Goal: Navigation & Orientation: Find specific page/section

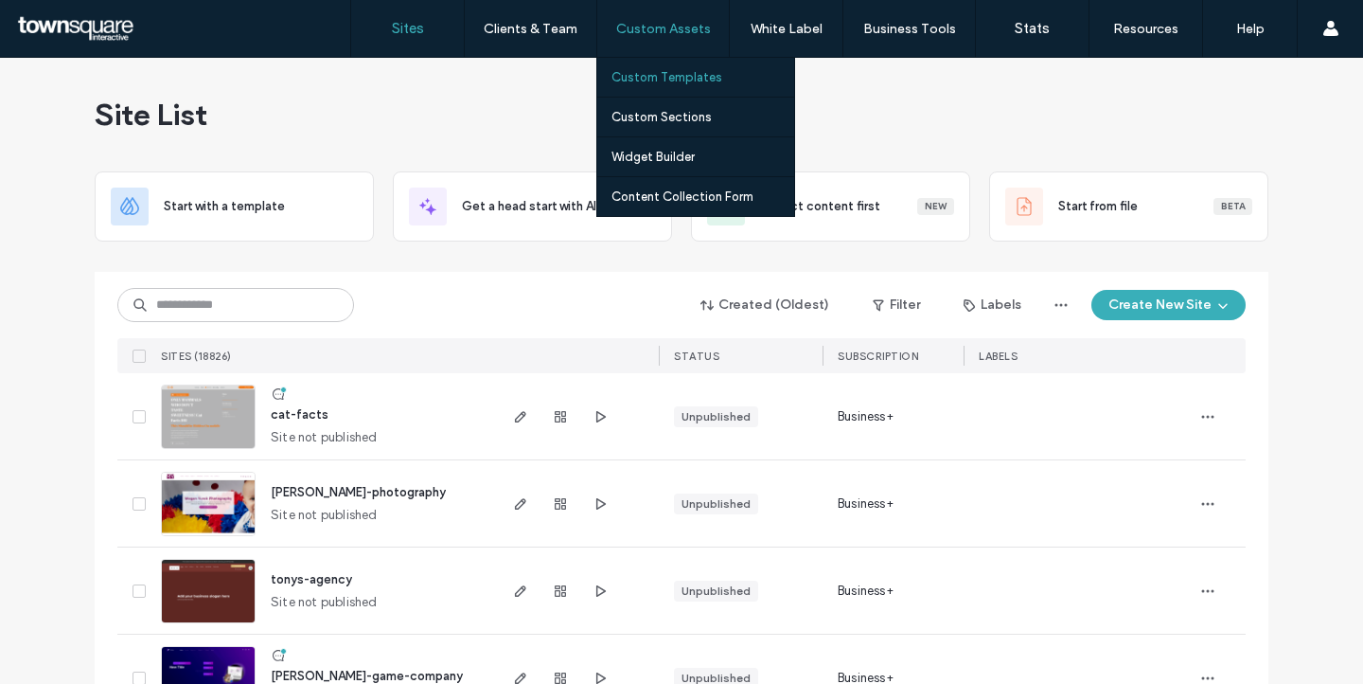
click at [665, 83] on label "Custom Templates" at bounding box center [667, 77] width 111 height 14
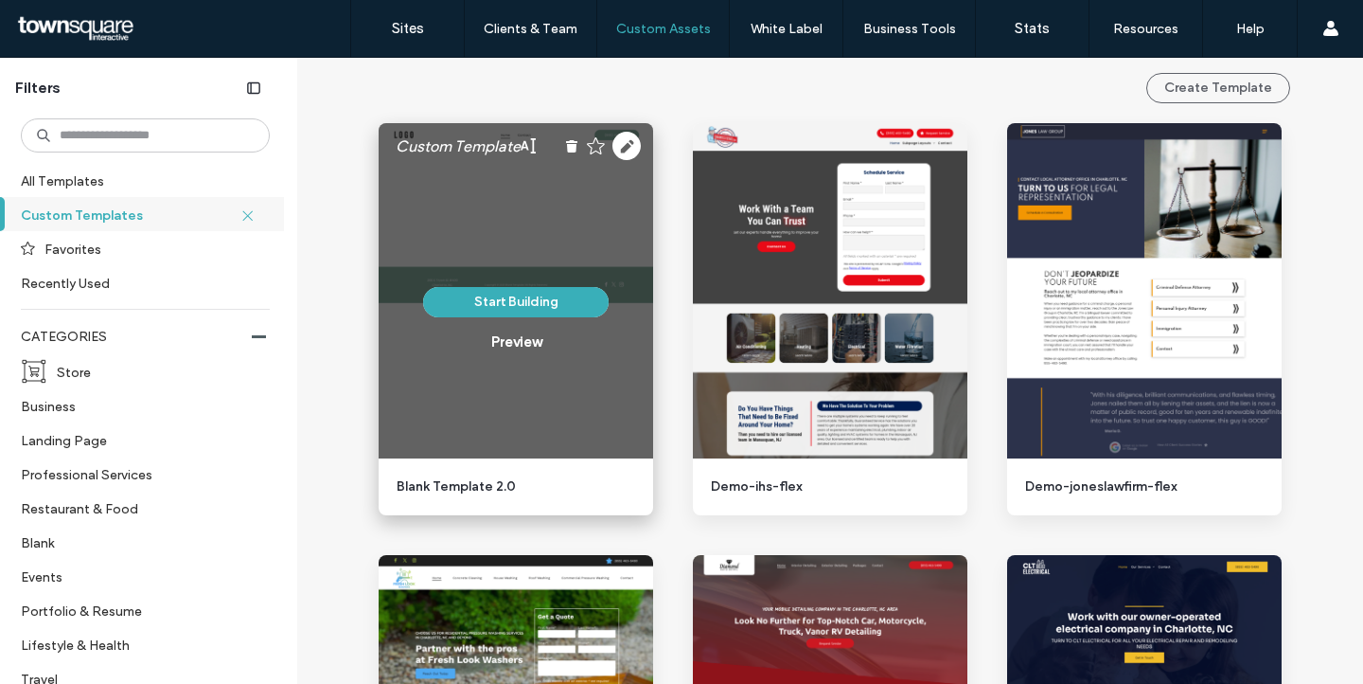
scroll to position [161, 0]
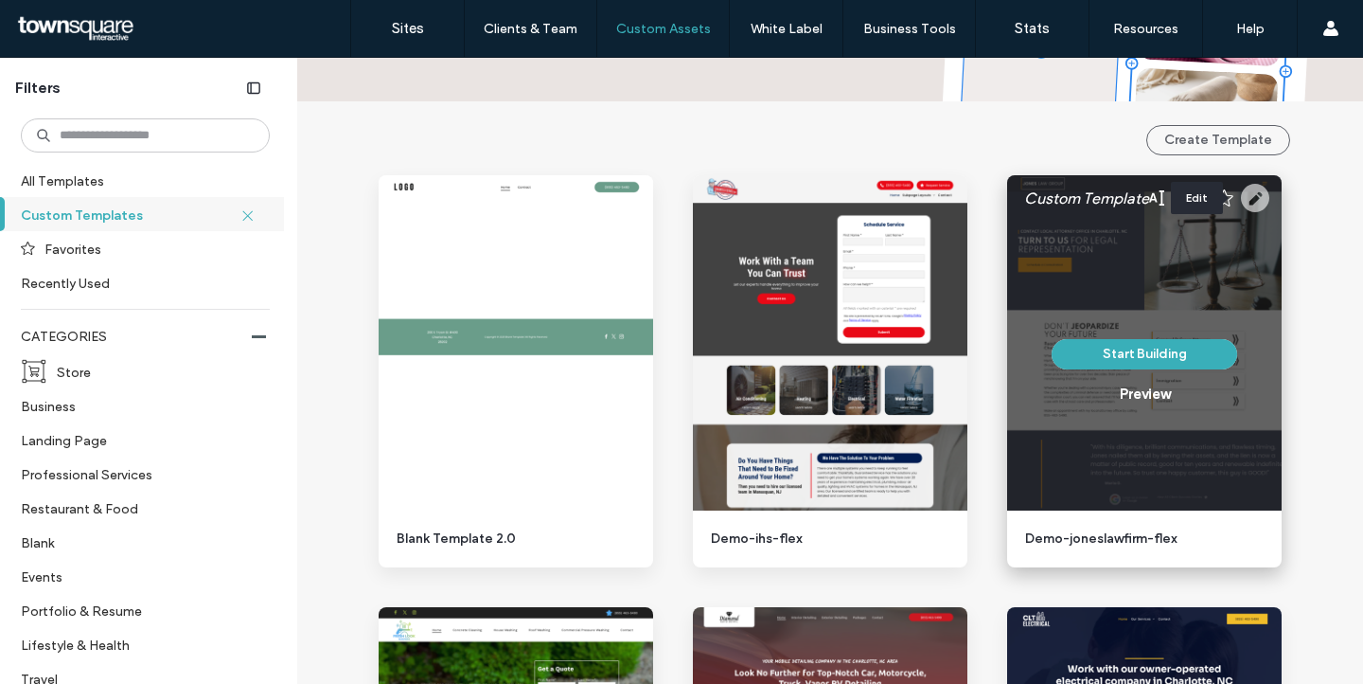
click at [1253, 198] on use at bounding box center [1255, 198] width 28 height 28
click at [1129, 399] on div "Preview" at bounding box center [1145, 393] width 50 height 17
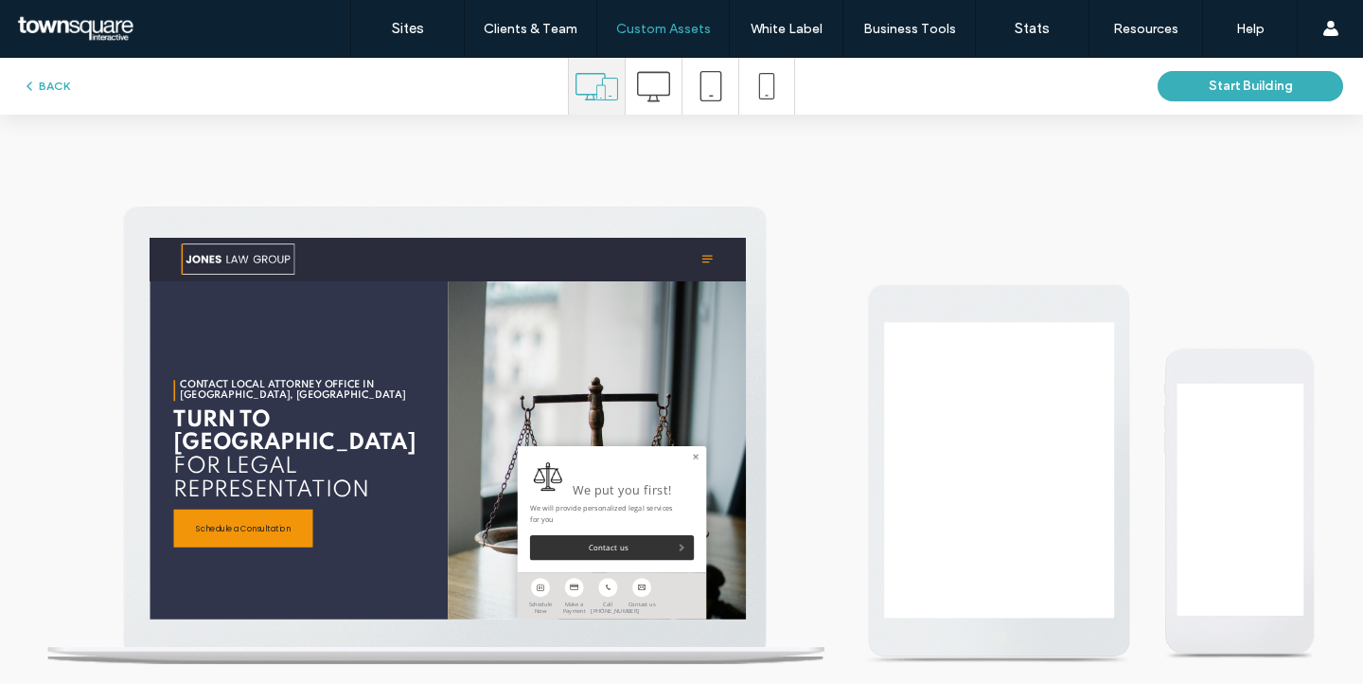
scroll to position [0, 0]
click at [1200, 280] on icon at bounding box center [1212, 278] width 25 height 28
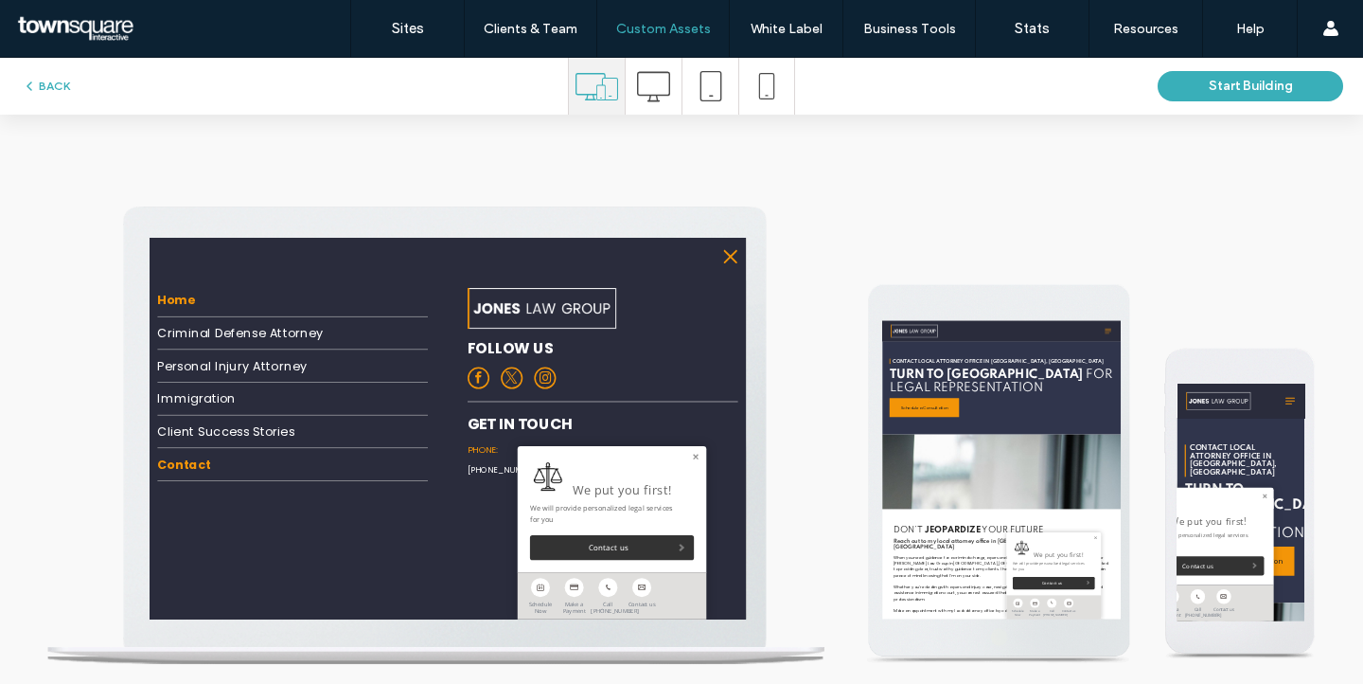
click at [310, 676] on link "Contact" at bounding box center [421, 669] width 515 height 62
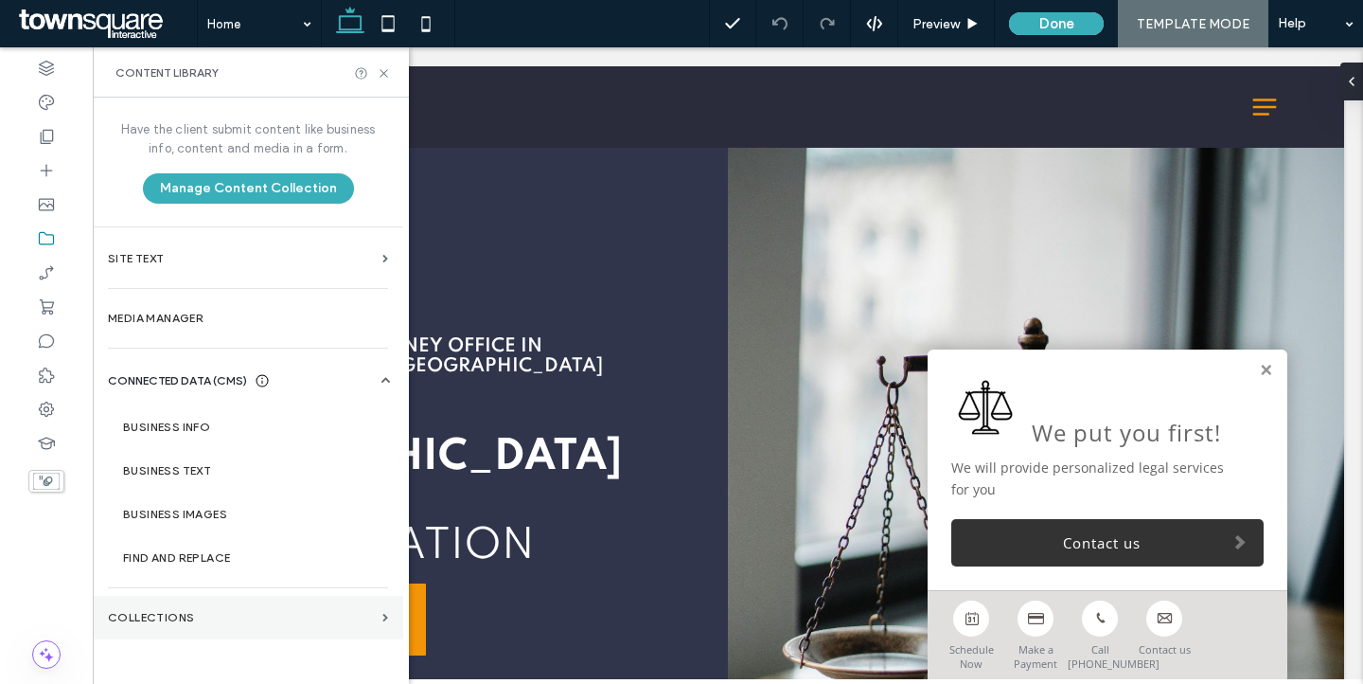
click at [116, 614] on label "Collections" at bounding box center [241, 617] width 267 height 13
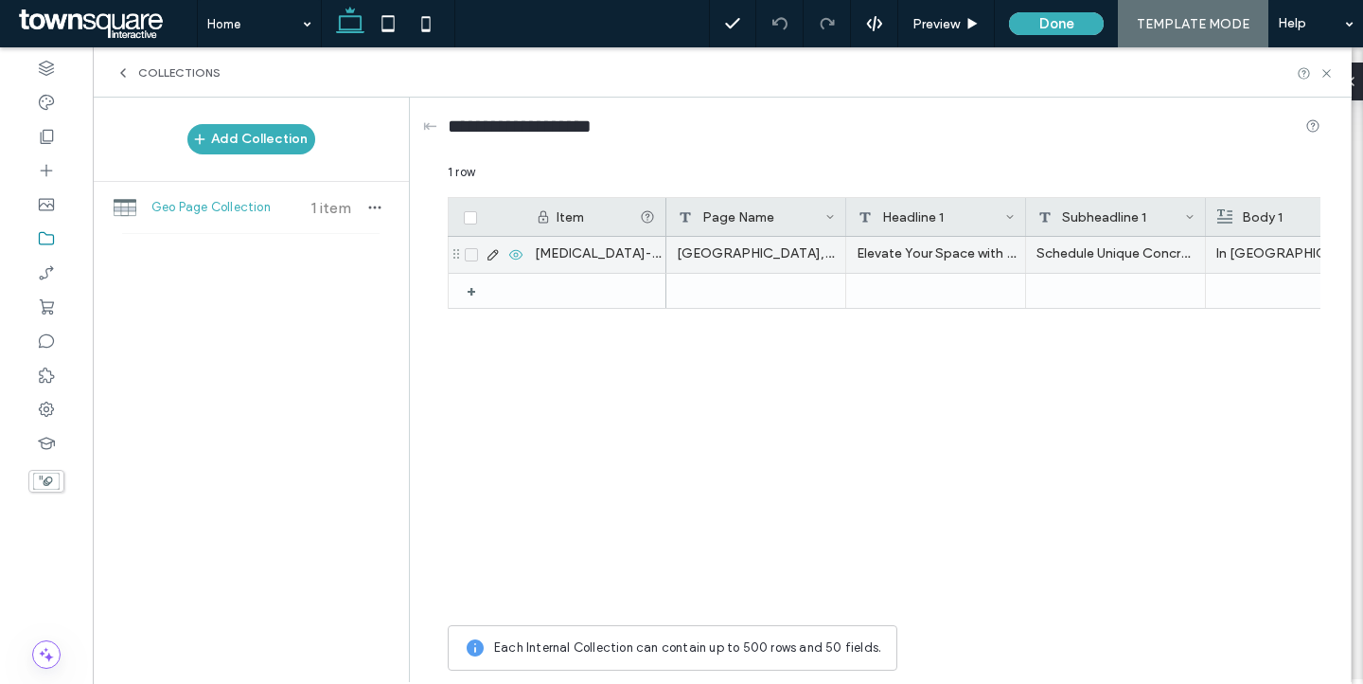
click at [491, 248] on icon at bounding box center [493, 254] width 15 height 15
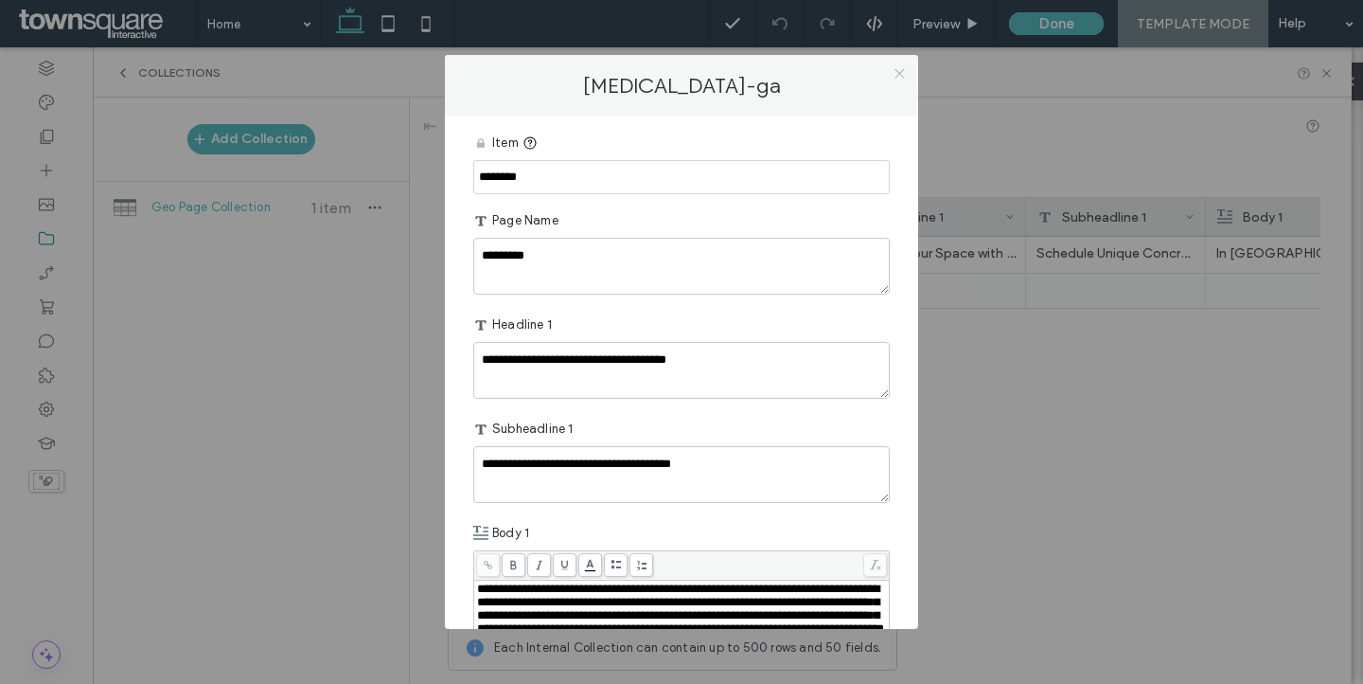
click at [897, 70] on icon at bounding box center [900, 73] width 14 height 14
